Goal: Obtain resource: Download file/media

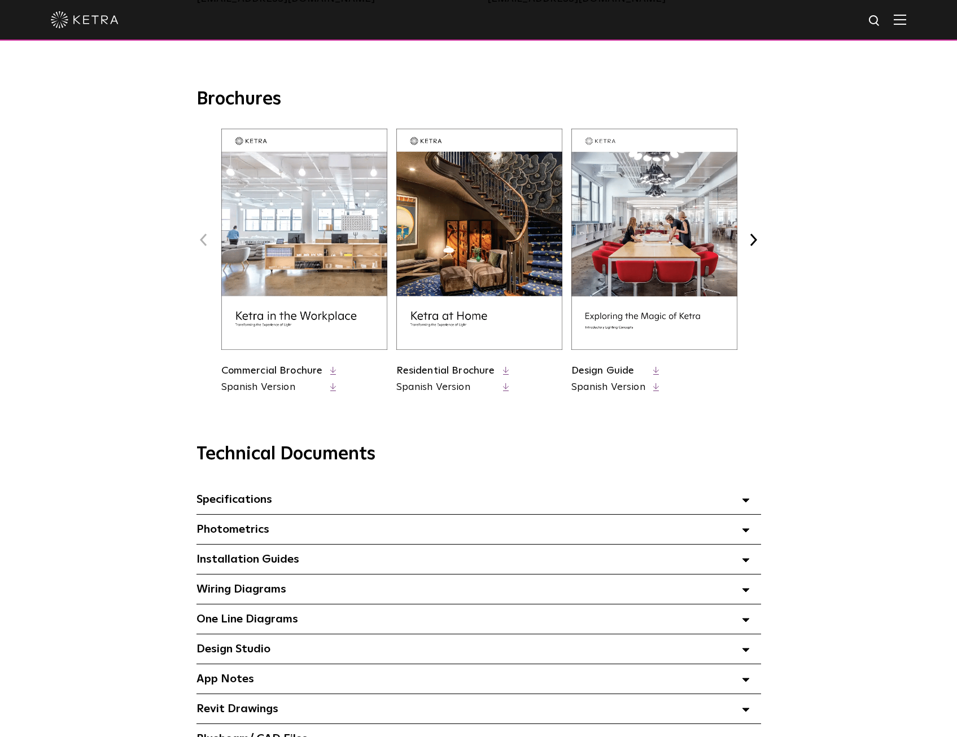
scroll to position [621, 0]
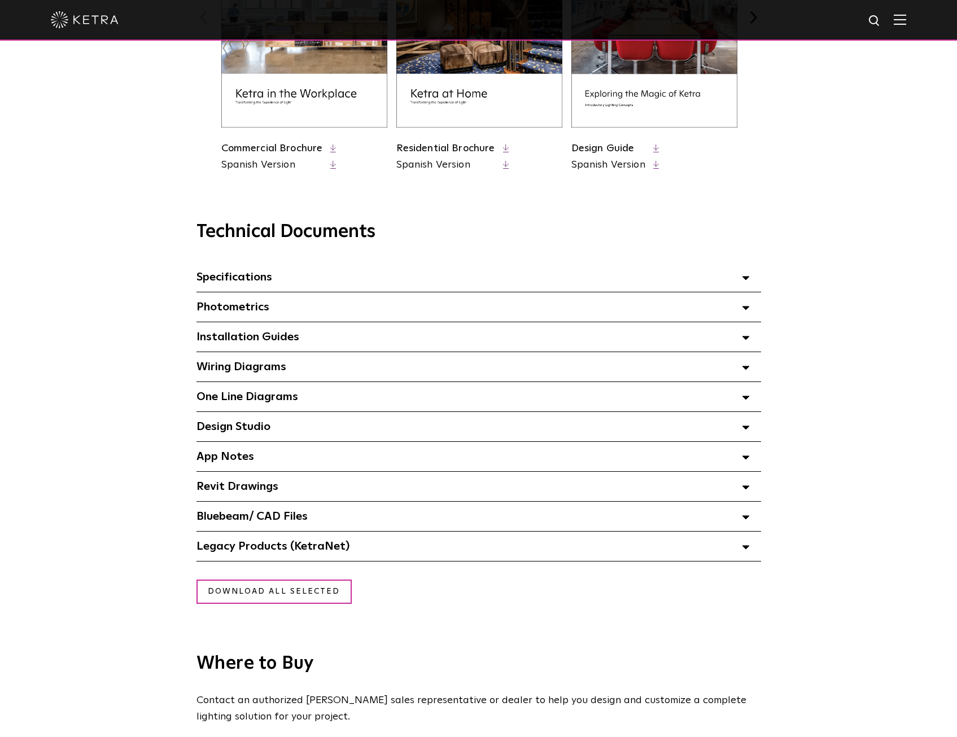
click at [270, 321] on div "Photometrics Select checkboxes to use the bulk download option below" at bounding box center [478, 306] width 564 height 29
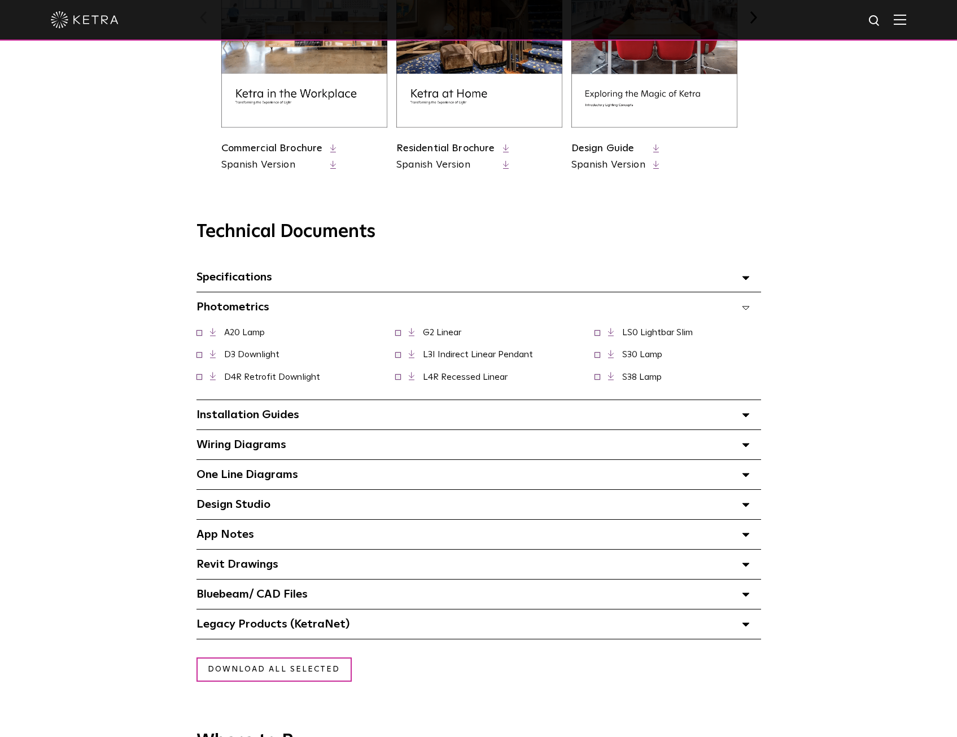
drag, startPoint x: 102, startPoint y: 139, endPoint x: 119, endPoint y: 116, distance: 29.1
click at [102, 139] on div "Brochures Previous Commercial Brochure Spanish Version" at bounding box center [478, 20] width 773 height 308
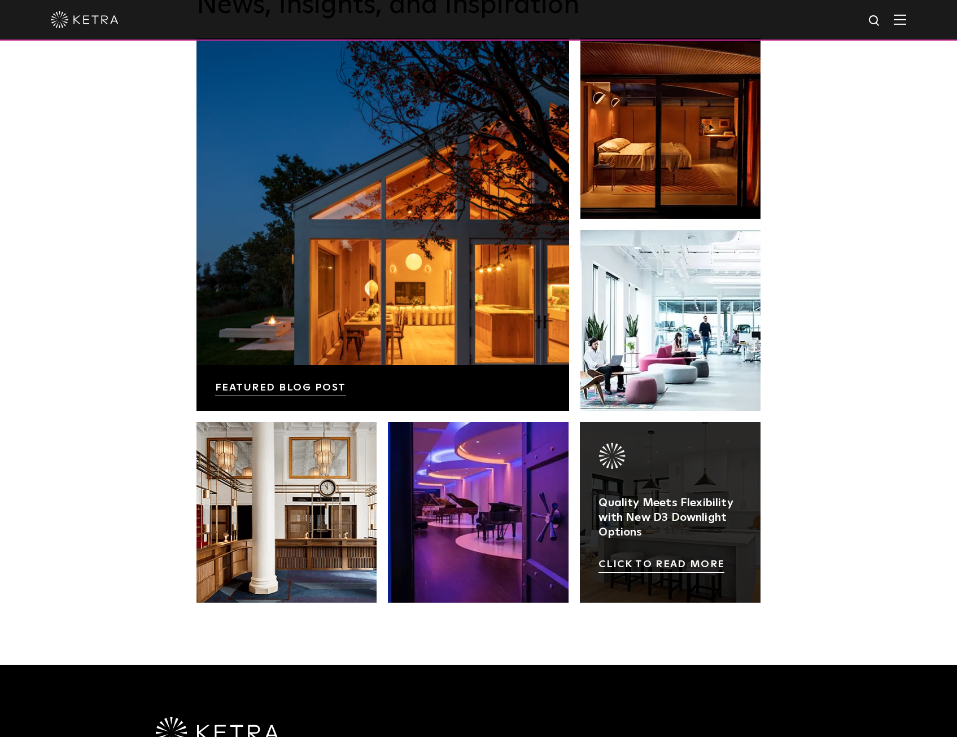
scroll to position [2374, 0]
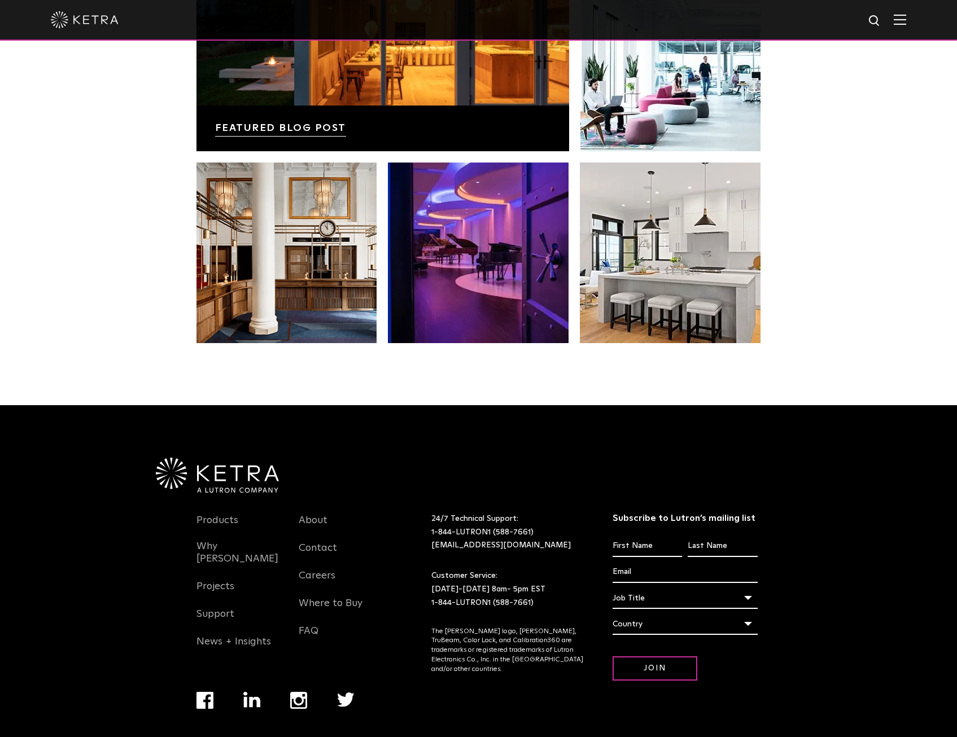
click at [906, 25] on img at bounding box center [899, 19] width 12 height 11
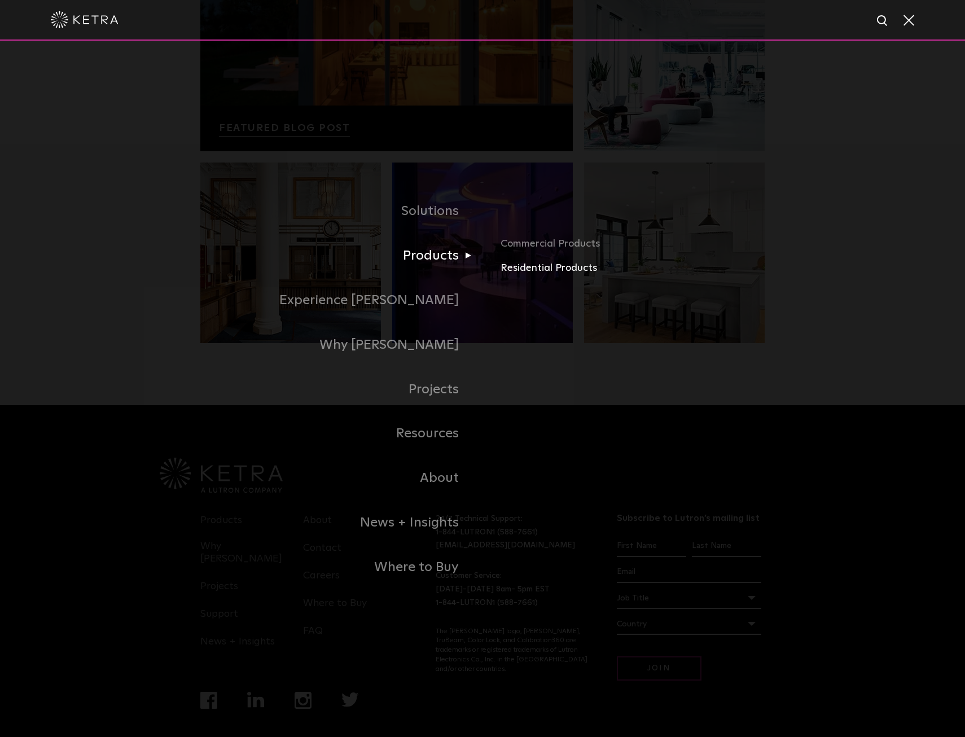
click at [529, 267] on link "Residential Products" at bounding box center [633, 268] width 264 height 16
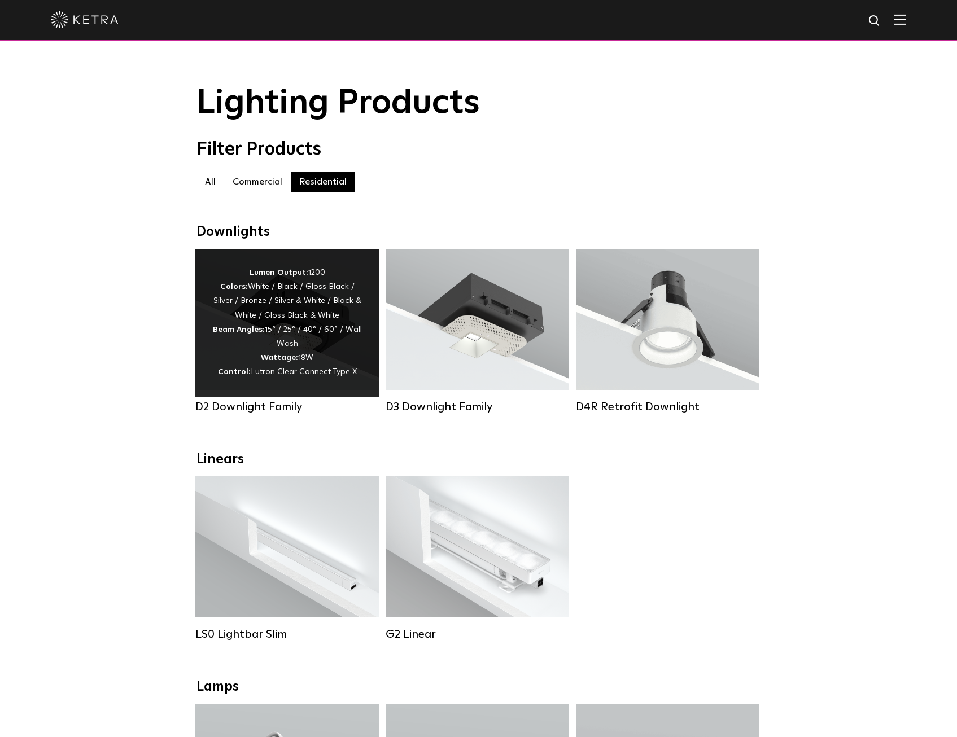
click at [290, 296] on div "Lumen Output: 1200 Colors: White / Black / Gloss Black / Silver / Bronze / Silv…" at bounding box center [287, 323] width 150 height 114
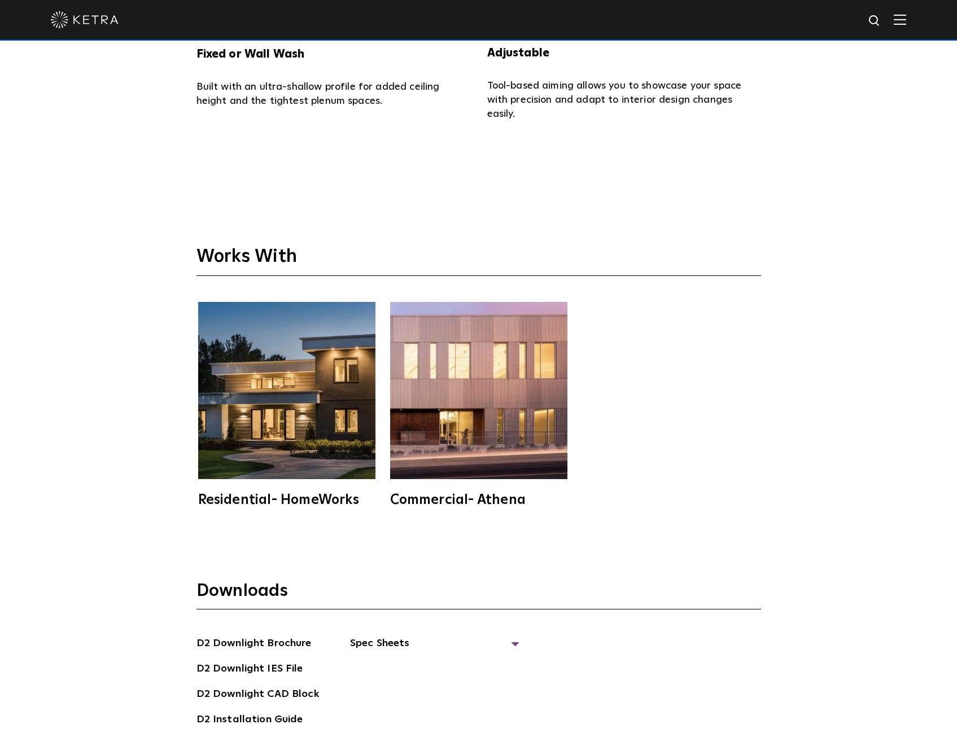
scroll to position [3556, 0]
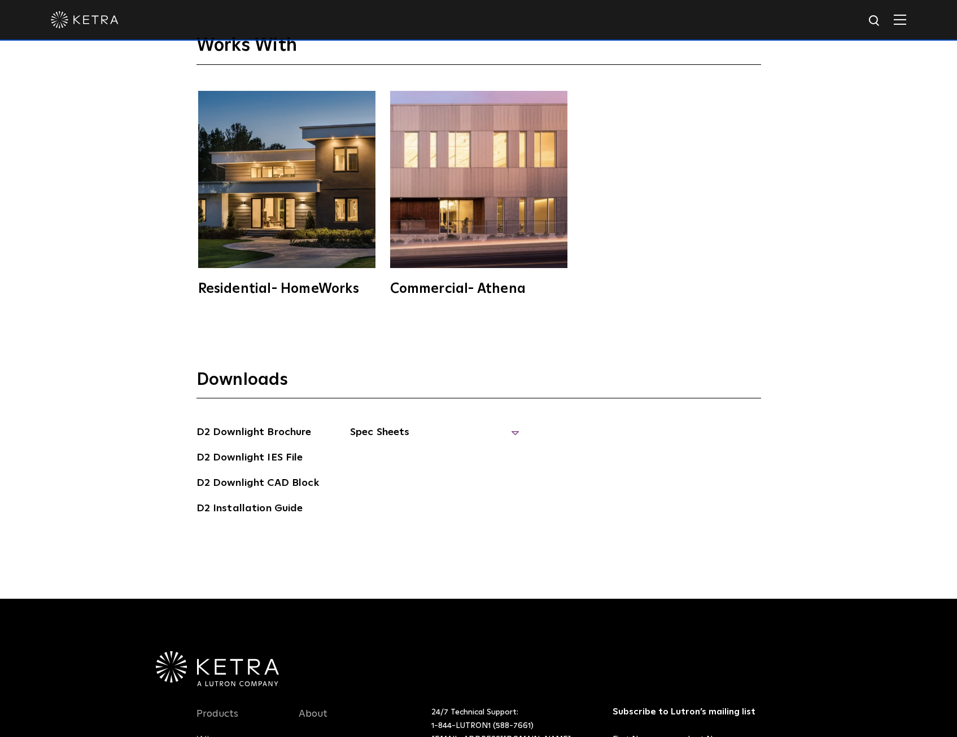
click at [387, 424] on span "Spec Sheets" at bounding box center [434, 436] width 169 height 25
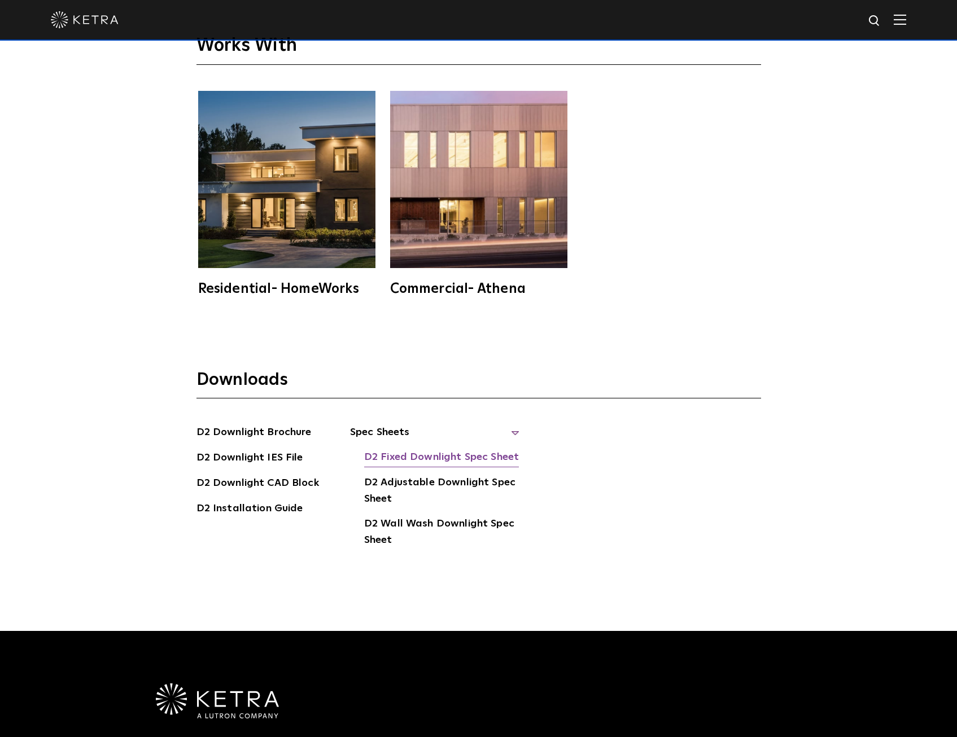
click at [439, 449] on link "D2 Fixed Downlight Spec Sheet" at bounding box center [441, 458] width 155 height 18
